Goal: Task Accomplishment & Management: Use online tool/utility

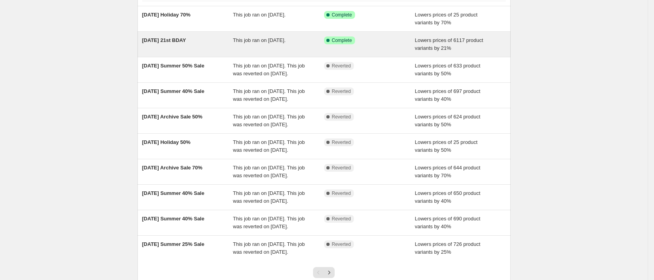
scroll to position [71, 0]
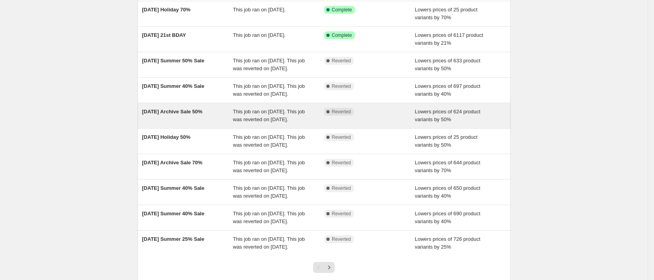
click at [193, 124] on div "[DATE] Archive Sale 50%" at bounding box center [187, 116] width 91 height 16
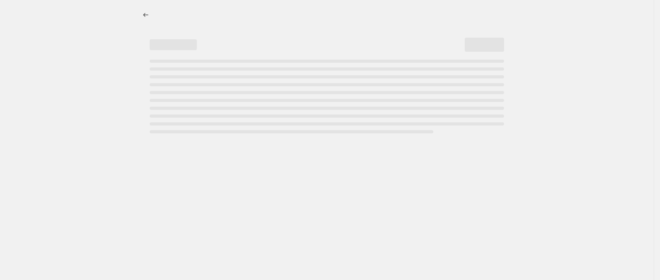
select select "percentage"
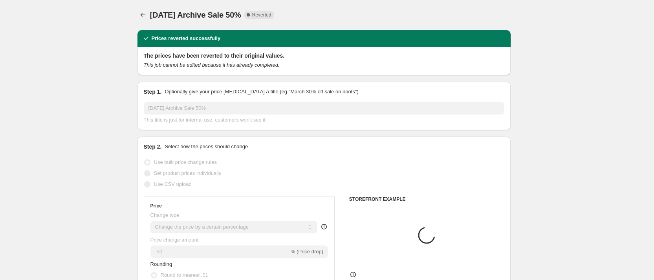
select select "collection"
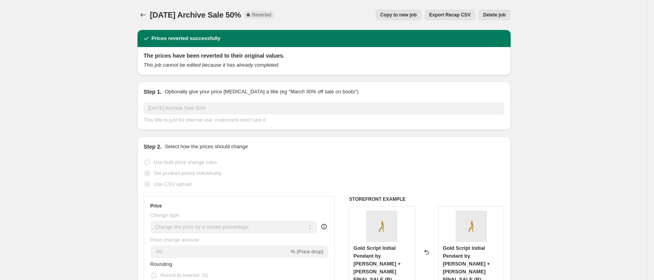
click at [387, 13] on button "Copy to new job" at bounding box center [399, 14] width 46 height 11
select select "percentage"
select select "collection"
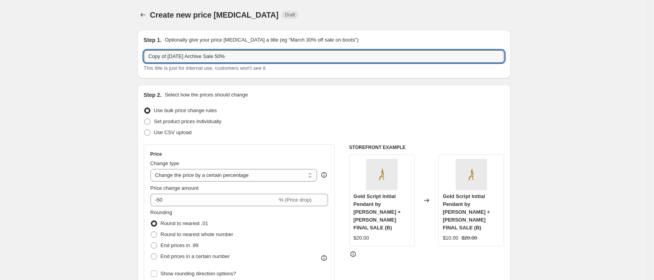
drag, startPoint x: 178, startPoint y: 57, endPoint x: 122, endPoint y: 49, distance: 57.1
type input "[DATE] Archive Sale 70%"
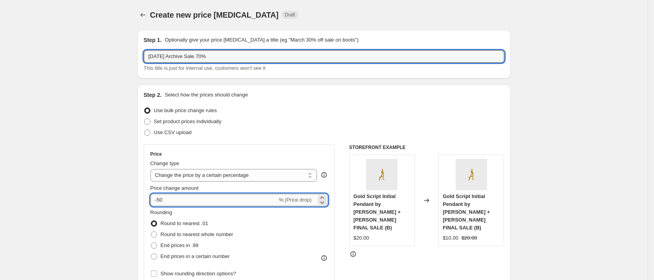
click at [178, 202] on input "-50" at bounding box center [213, 200] width 127 height 13
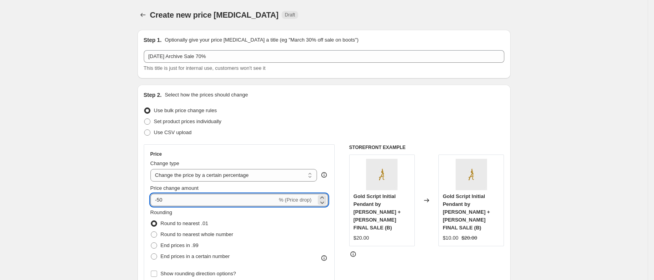
type input "-5"
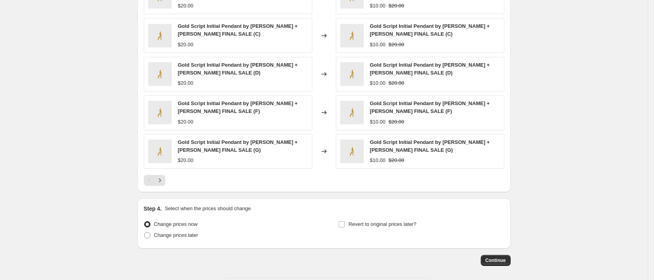
scroll to position [606, 0]
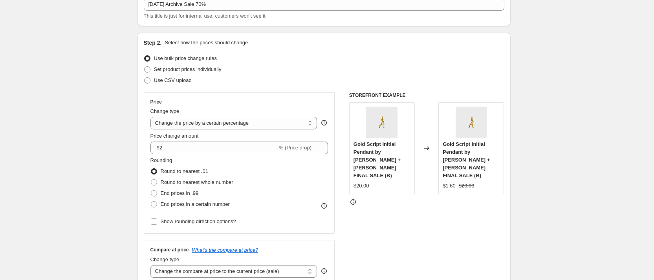
scroll to position [0, 0]
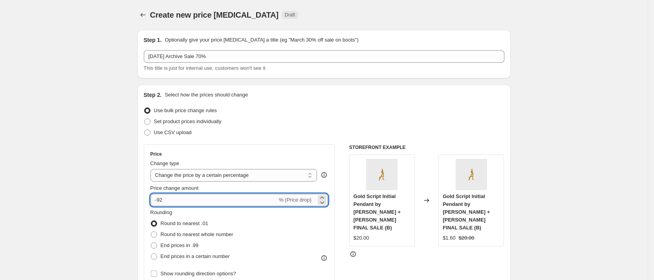
click at [222, 198] on input "-92" at bounding box center [213, 200] width 127 height 13
type input "-9"
type input "-70"
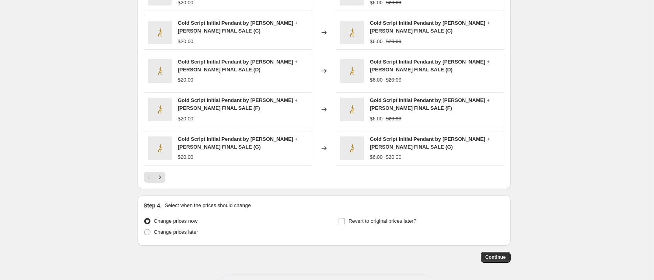
scroll to position [606, 0]
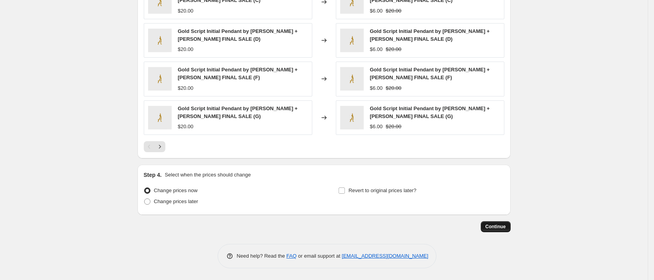
click at [495, 228] on span "Continue" at bounding box center [495, 227] width 20 height 6
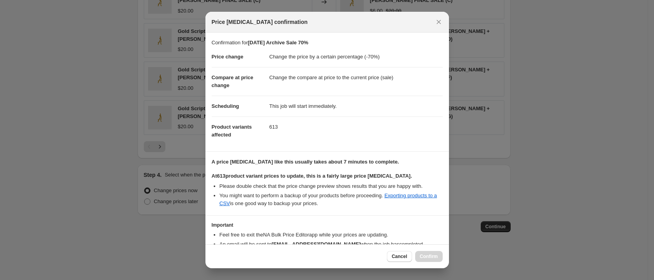
click at [346, 143] on dl "Price change Change the price by a certain percentage (-70%) Compare at price c…" at bounding box center [327, 96] width 231 height 99
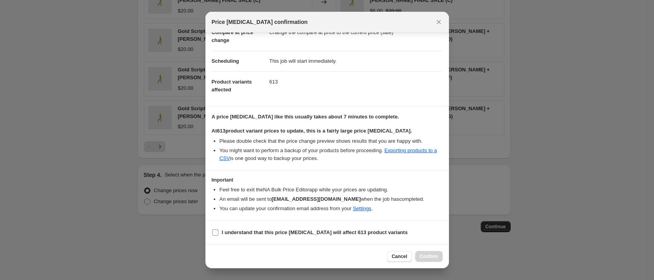
click at [215, 233] on input "I understand that this price [MEDICAL_DATA] will affect 613 product variants" at bounding box center [215, 233] width 6 height 6
checkbox input "true"
click at [422, 257] on span "Confirm" at bounding box center [429, 257] width 18 height 6
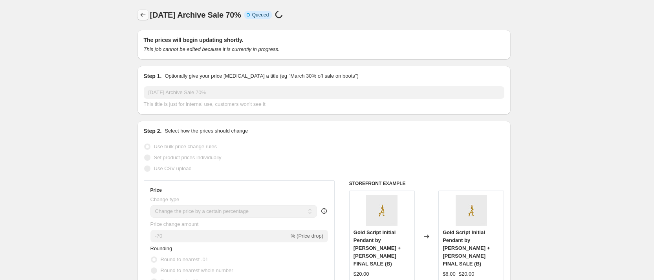
click at [143, 16] on icon "Price change jobs" at bounding box center [143, 15] width 8 height 8
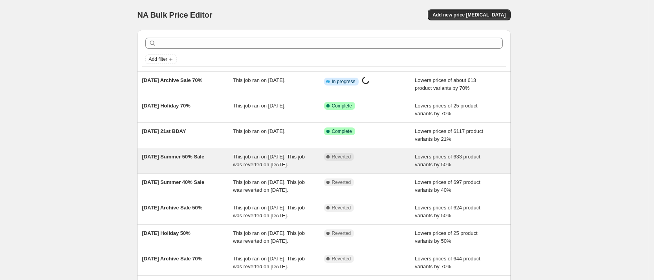
click at [193, 154] on span "[DATE] Summer 50% Sale" at bounding box center [173, 157] width 62 height 6
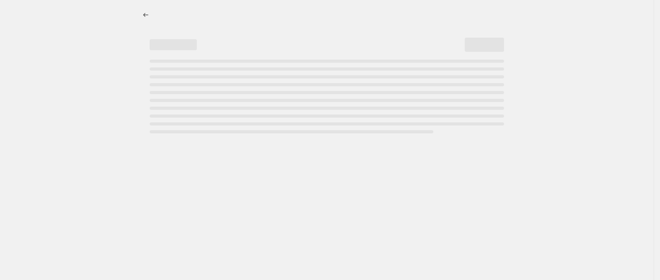
select select "percentage"
select select "collection"
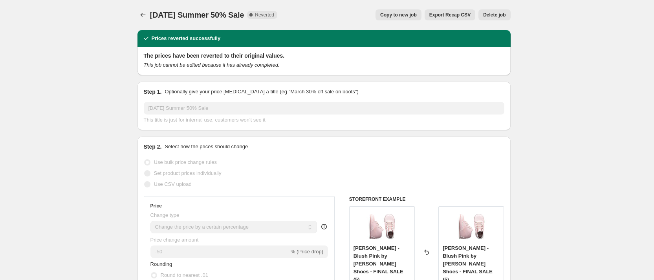
click at [404, 15] on span "Copy to new job" at bounding box center [398, 15] width 37 height 6
select select "percentage"
select select "collection"
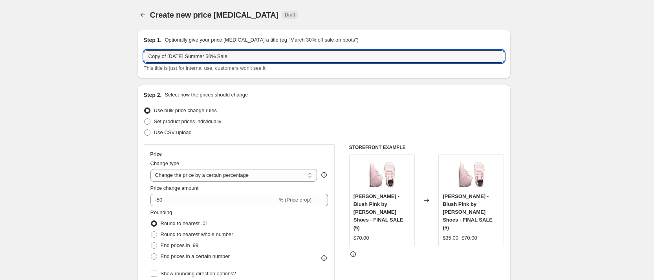
drag, startPoint x: 178, startPoint y: 57, endPoint x: 104, endPoint y: 43, distance: 74.4
type input "[DATE] Summer 50% Sale"
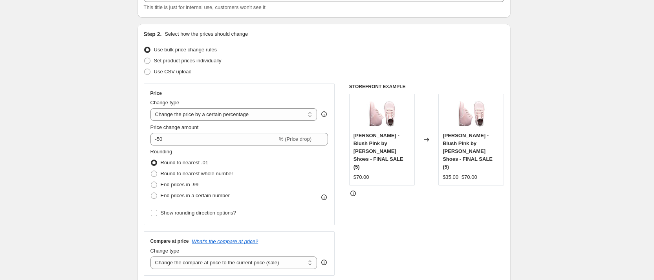
scroll to position [64, 0]
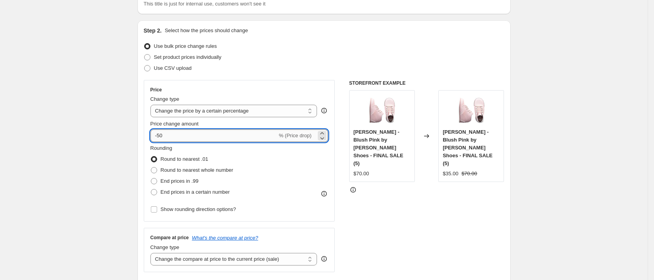
click at [205, 133] on input "-50" at bounding box center [213, 136] width 127 height 13
type input "-5"
type input "-70"
click at [409, 219] on div "STOREFRONT EXAMPLE [PERSON_NAME] - Blush Pink by [PERSON_NAME] Shoes - FINAL SA…" at bounding box center [426, 176] width 155 height 192
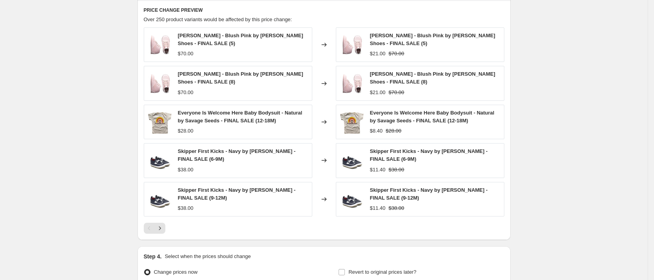
scroll to position [606, 0]
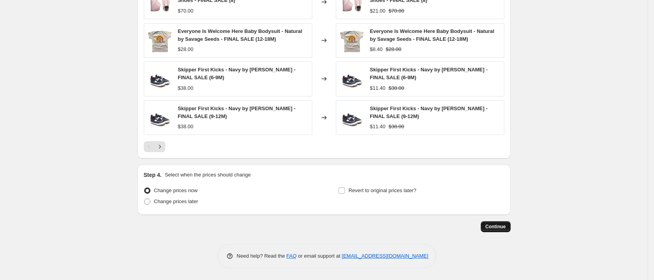
click at [506, 227] on span "Continue" at bounding box center [495, 227] width 20 height 6
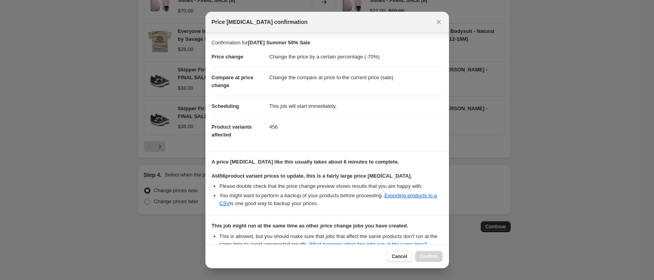
scroll to position [93, 0]
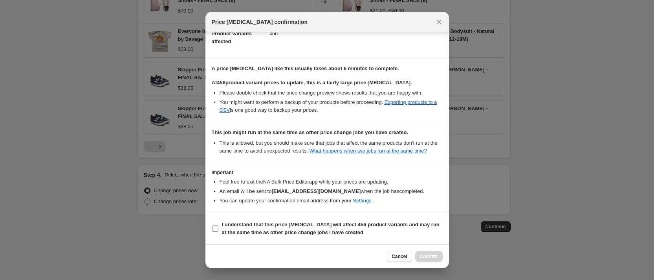
click at [217, 228] on input "I understand that this price [MEDICAL_DATA] will affect 456 product variants an…" at bounding box center [215, 229] width 6 height 6
checkbox input "true"
click at [429, 258] on span "Confirm" at bounding box center [429, 257] width 18 height 6
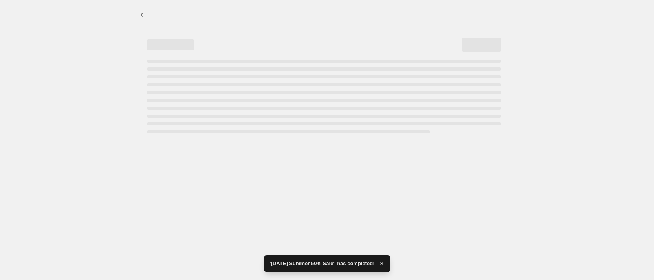
select select "percentage"
select select "collection"
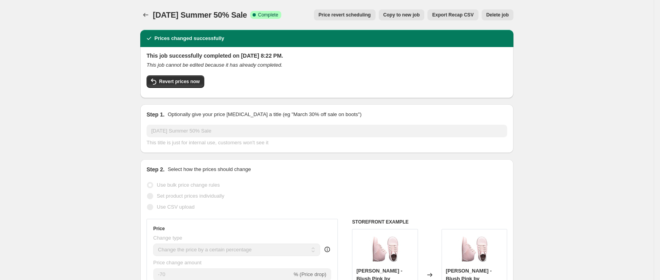
select select "percentage"
select select "collection"
click at [145, 16] on icon "Price change jobs" at bounding box center [143, 15] width 8 height 8
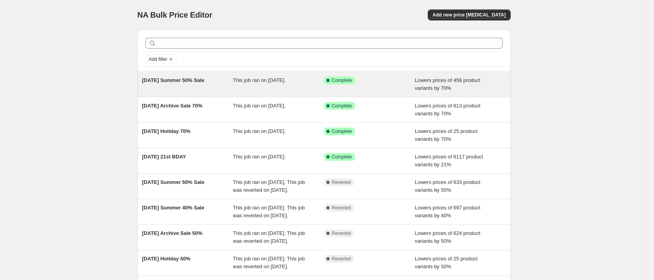
click at [174, 83] on span "[DATE] Summer 50% Sale" at bounding box center [173, 80] width 62 height 6
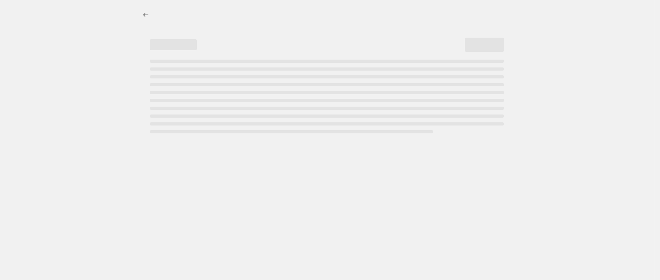
select select "percentage"
select select "collection"
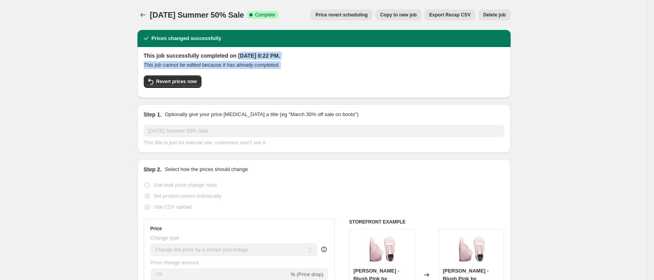
drag, startPoint x: 240, startPoint y: 55, endPoint x: 312, endPoint y: 72, distance: 74.8
click at [312, 72] on div "This job successfully completed on [DATE] 8:22 PM. This job cannot be edited be…" at bounding box center [324, 72] width 361 height 40
